Goal: Check status: Check status

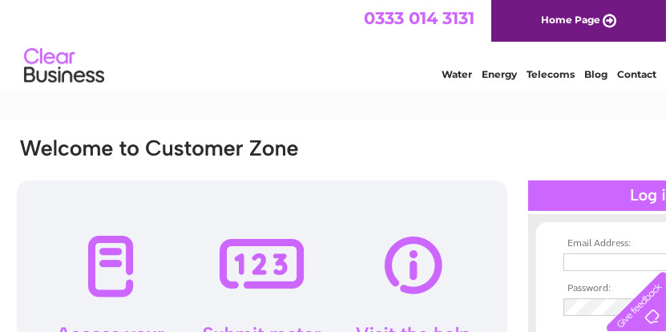
type input "davidspeirs60@gmail.com"
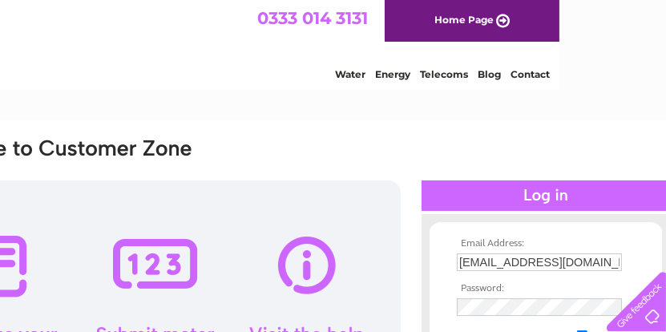
scroll to position [0, 128]
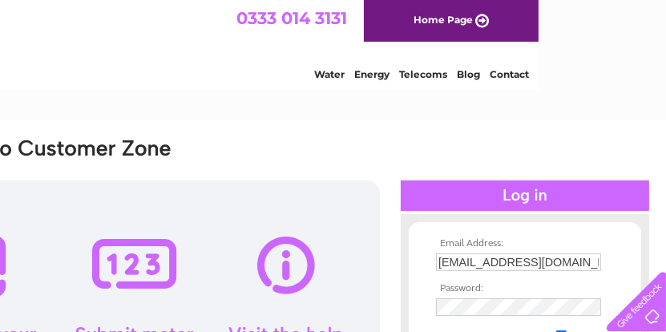
click at [528, 198] on div at bounding box center [525, 195] width 249 height 30
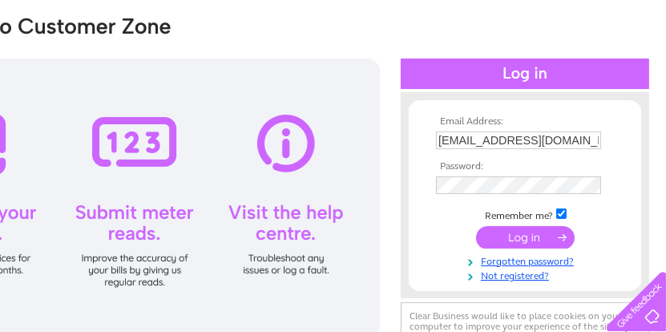
scroll to position [124, 128]
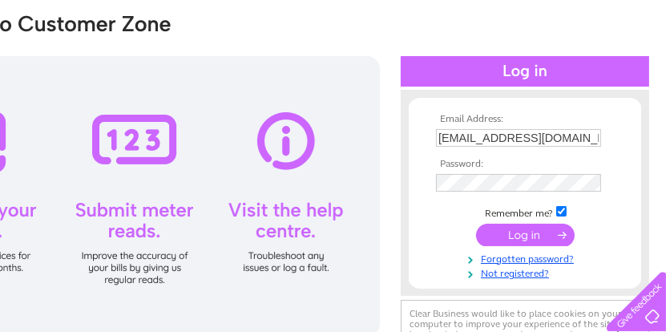
click at [525, 233] on input "submit" at bounding box center [525, 235] width 99 height 22
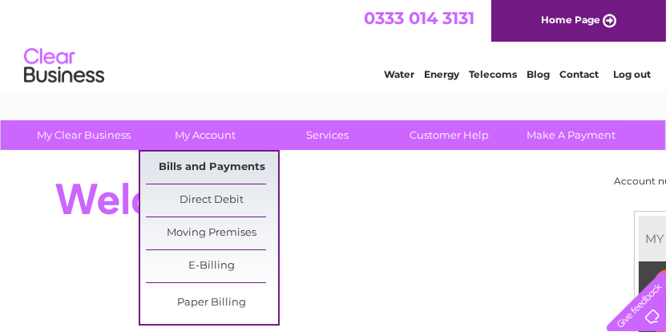
click at [203, 164] on link "Bills and Payments" at bounding box center [212, 168] width 132 height 32
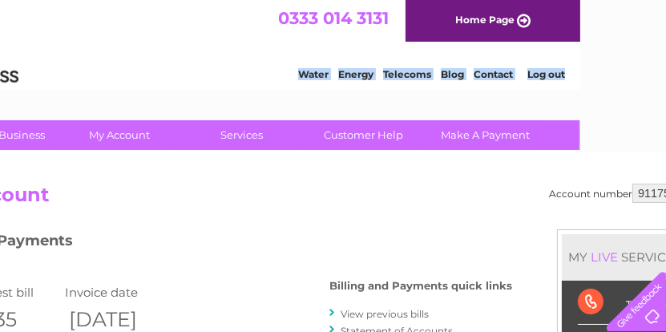
scroll to position [0, 128]
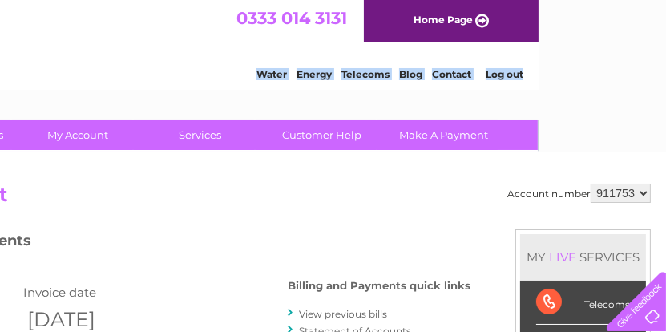
drag, startPoint x: 538, startPoint y: 89, endPoint x: 674, endPoint y: 96, distance: 136.5
click at [540, 94] on html "0333 014 3131 Home Page Water Energy Telecoms Blog Contact Log out" at bounding box center [206, 47] width 666 height 94
